Goal: Book appointment/travel/reservation

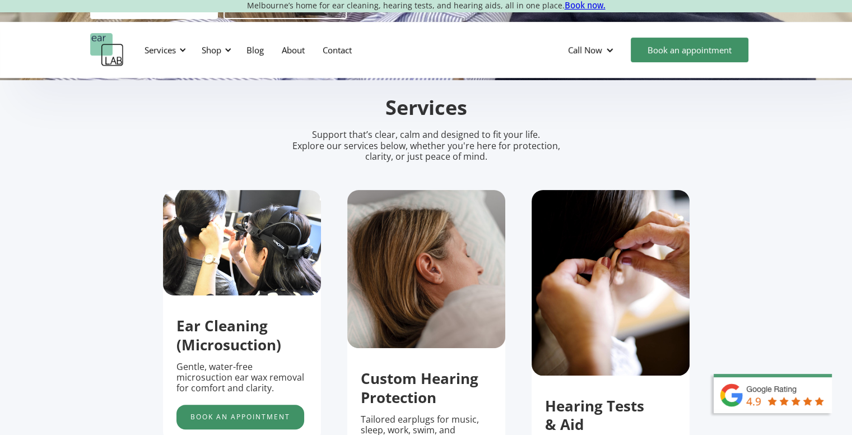
scroll to position [168, 0]
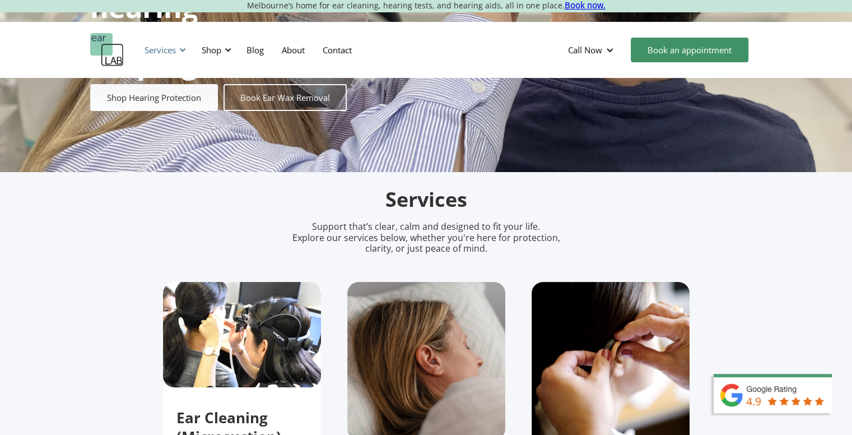
click at [181, 49] on div at bounding box center [183, 50] width 8 height 8
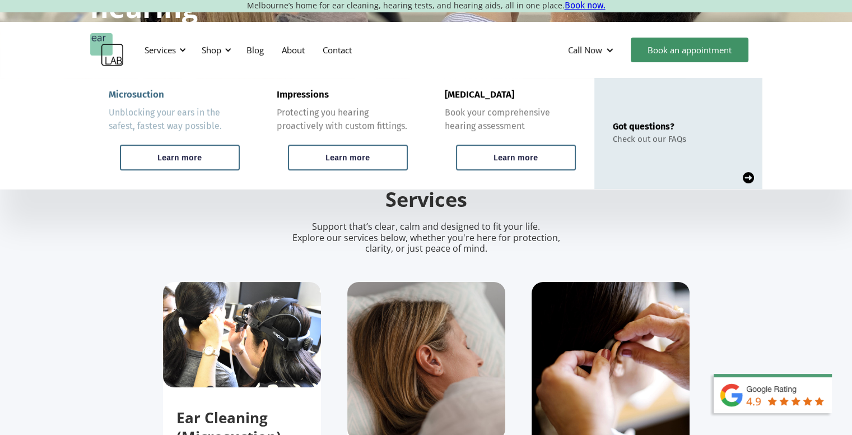
click at [195, 115] on div "Unblocking your ears in the safest, fastest way possible." at bounding box center [174, 119] width 131 height 27
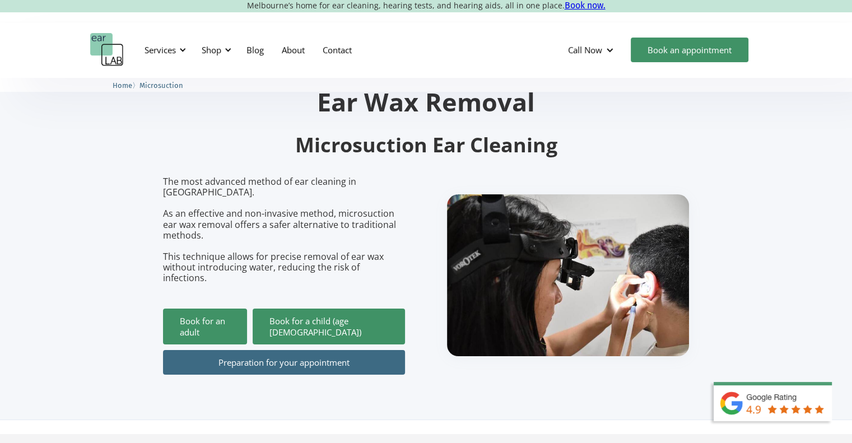
scroll to position [112, 0]
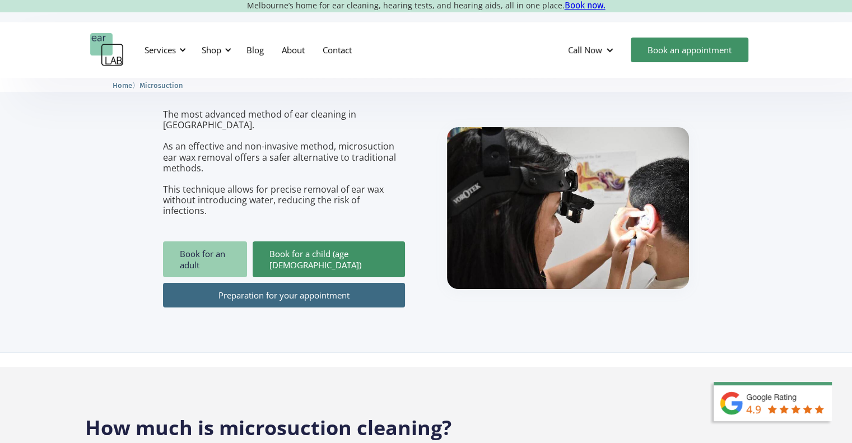
click at [220, 245] on link "Book for an adult" at bounding box center [205, 260] width 84 height 36
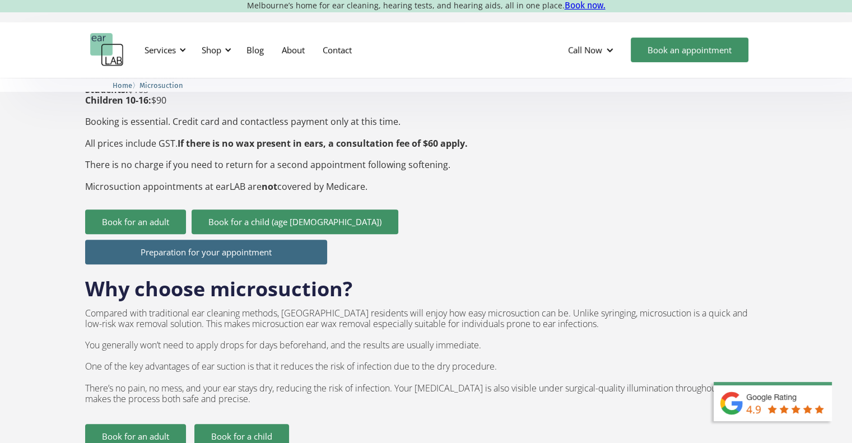
scroll to position [504, 0]
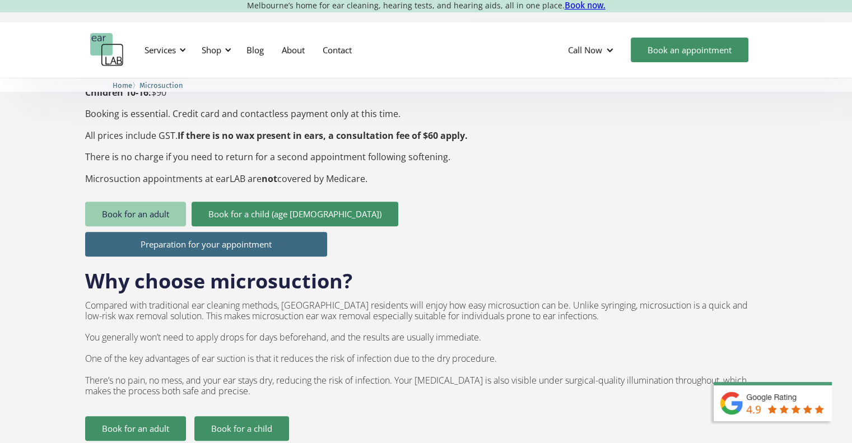
click at [151, 202] on link "Book for an adult" at bounding box center [135, 214] width 101 height 25
